Goal: Task Accomplishment & Management: Manage account settings

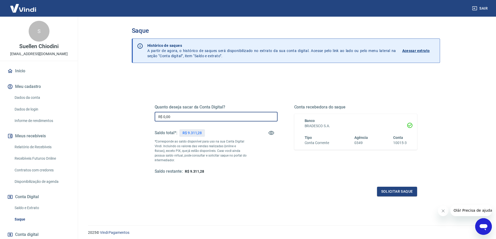
click at [186, 116] on input "R$ 0,00" at bounding box center [216, 117] width 123 height 10
type input "R$ 9.000,00"
click at [390, 193] on button "Solicitar saque" at bounding box center [397, 192] width 40 height 10
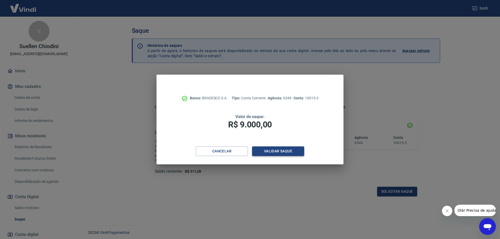
click at [286, 150] on button "Validar saque" at bounding box center [278, 152] width 52 height 10
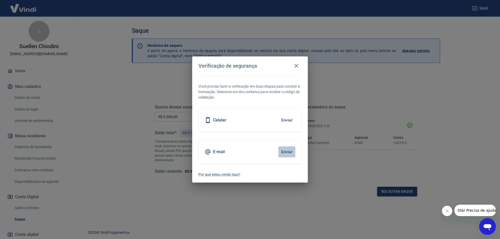
click at [290, 151] on button "Enviar" at bounding box center [286, 152] width 17 height 11
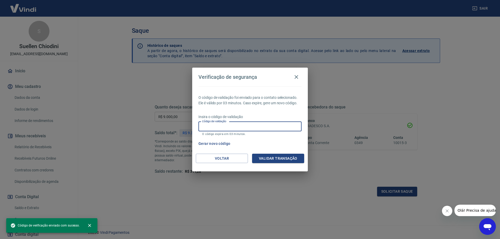
paste input "735333"
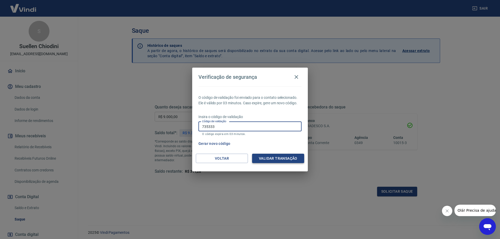
type input "735333"
click at [271, 160] on button "Validar transação" at bounding box center [278, 159] width 52 height 10
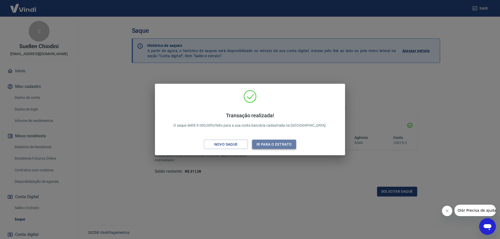
click at [273, 143] on button "Ir para o extrato" at bounding box center [274, 145] width 44 height 10
